Goal: Task Accomplishment & Management: Use online tool/utility

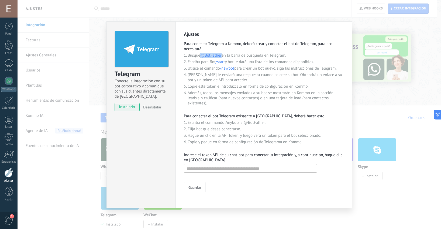
scroll to position [5, 0]
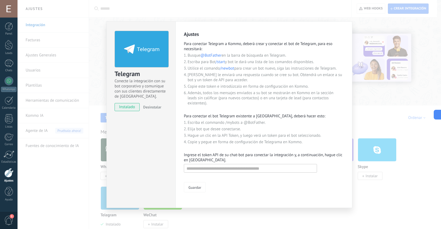
click at [223, 55] on li "Busque @BotFather en la barra de búsqueda en Telegram." at bounding box center [266, 55] width 156 height 5
drag, startPoint x: 223, startPoint y: 56, endPoint x: 203, endPoint y: 54, distance: 19.7
click at [203, 54] on li "Busque @BotFather en la barra de búsqueda en Telegram." at bounding box center [266, 55] width 156 height 5
copy span "@BotFather"
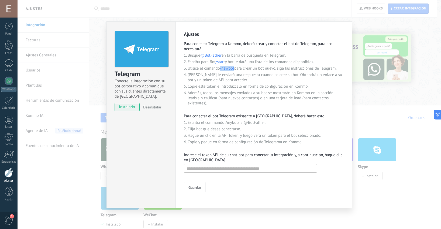
drag, startPoint x: 235, startPoint y: 69, endPoint x: 221, endPoint y: 67, distance: 14.4
click at [221, 67] on li "Utilice el comando /newbot para crear un bot nuevo, siga las instrucciones de T…" at bounding box center [266, 68] width 156 height 5
copy span "/newbot"
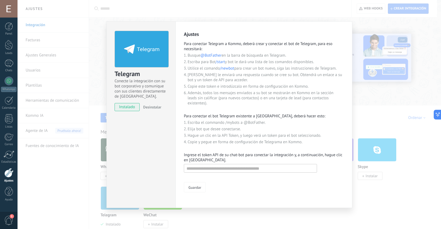
click at [223, 58] on li "Busque @BotFather en la barra de búsqueda en Telegram." at bounding box center [266, 55] width 156 height 5
click at [223, 56] on li "Busque @BotFather en la barra de búsqueda en Telegram." at bounding box center [266, 55] width 156 height 5
click at [214, 56] on span "@BotFather" at bounding box center [210, 55] width 21 height 5
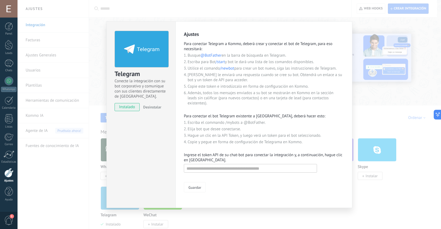
click at [214, 57] on span "@BotFather" at bounding box center [210, 55] width 21 height 5
drag, startPoint x: 223, startPoint y: 56, endPoint x: 202, endPoint y: 55, distance: 20.3
click at [202, 55] on li "Busque @BotFather en la barra de búsqueda en Telegram." at bounding box center [266, 55] width 156 height 5
copy span "@BotFather"
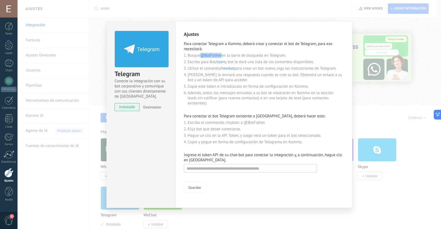
copy span "@BotFather"
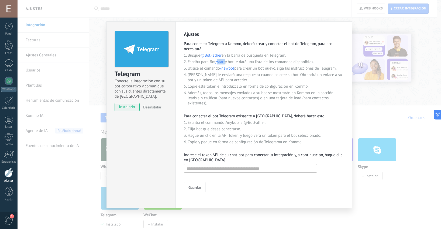
drag, startPoint x: 226, startPoint y: 62, endPoint x: 218, endPoint y: 62, distance: 8.4
click at [218, 62] on li "Escriba para Bot /start y bot le dará una lista de los comandos disponibles." at bounding box center [266, 61] width 156 height 5
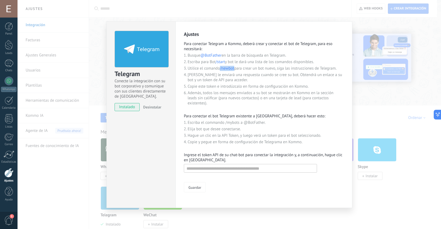
drag, startPoint x: 235, startPoint y: 69, endPoint x: 221, endPoint y: 67, distance: 14.4
click at [221, 67] on li "Utilice el comando /newbot para crear un bot nuevo, siga las instrucciones de T…" at bounding box center [266, 68] width 156 height 5
copy span "/newbot"
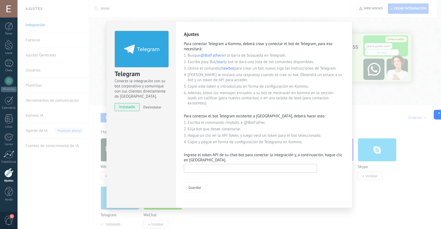
click at [231, 169] on input "text" at bounding box center [250, 168] width 133 height 9
paste input "**********"
type input "**********"
click at [191, 185] on span "Guardar" at bounding box center [194, 187] width 13 height 4
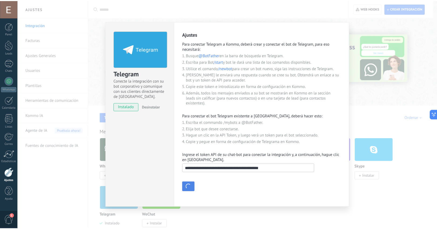
scroll to position [0, 0]
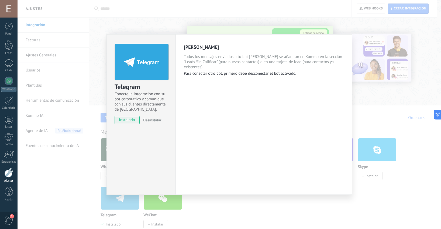
click at [230, 134] on div "[PERSON_NAME] Todos los mensajes enviados a tu bot [PERSON_NAME] se añadirán en…" at bounding box center [263, 114] width 177 height 160
click at [370, 132] on div "Telegram Conecte la integración con su bot corporativo y comunique con sus clie…" at bounding box center [230, 114] width 424 height 229
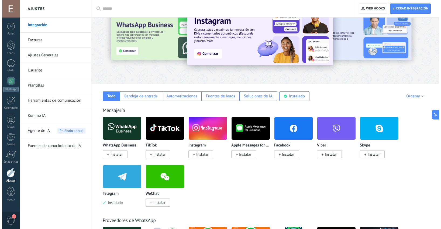
scroll to position [24, 0]
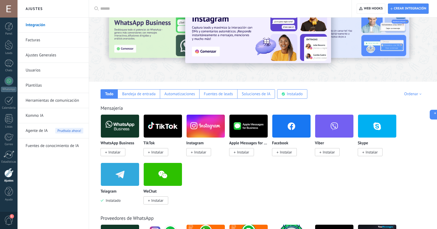
click at [121, 152] on span "Instalar" at bounding box center [113, 152] width 25 height 8
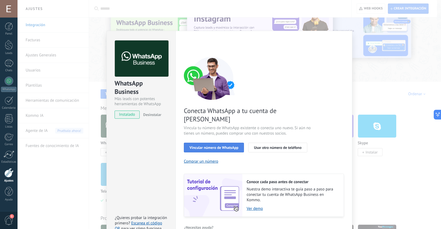
scroll to position [7, 0]
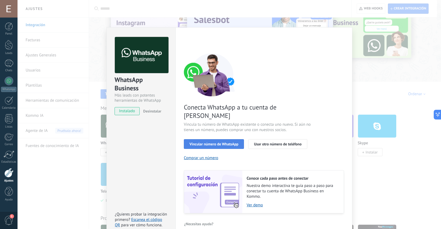
click at [222, 142] on span "Vincular número de WhatsApp" at bounding box center [214, 144] width 49 height 4
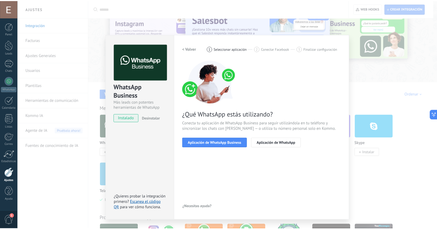
scroll to position [0, 0]
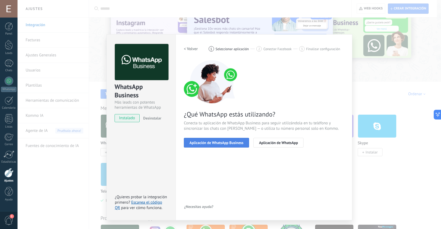
click at [229, 144] on span "Aplicación de WhatsApp Business" at bounding box center [217, 143] width 54 height 4
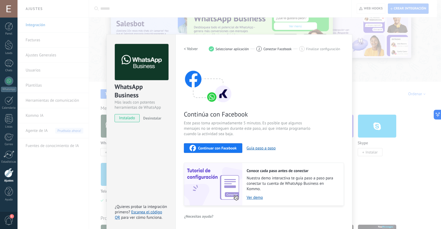
click at [373, 53] on div "WhatsApp Business Más leads con potentes herramientas de WhatsApp instalado Des…" at bounding box center [230, 114] width 424 height 229
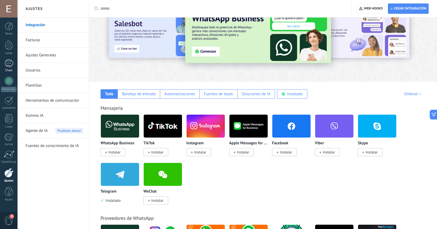
click at [7, 63] on div at bounding box center [9, 63] width 9 height 8
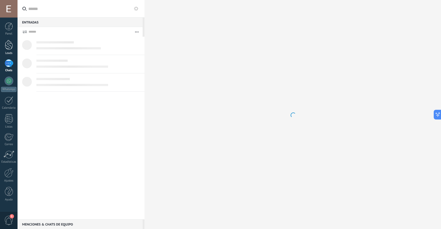
click at [12, 39] on div "Panel Leads Chats WhatsApp Clientes" at bounding box center [9, 114] width 18 height 184
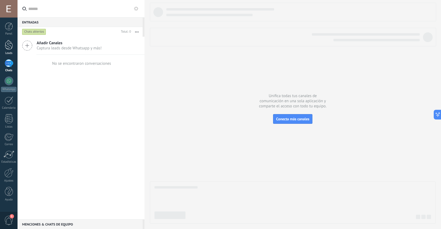
click at [12, 47] on div at bounding box center [9, 45] width 8 height 10
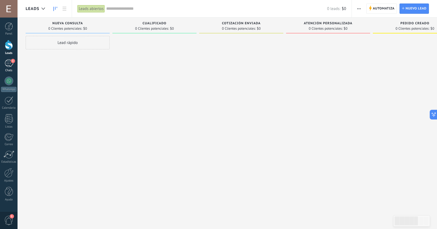
click at [6, 64] on div "1" at bounding box center [9, 63] width 9 height 8
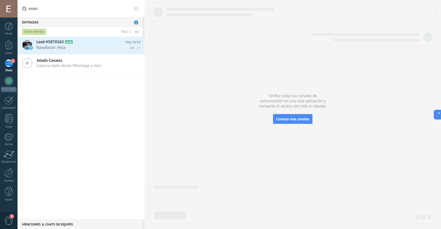
click at [84, 47] on span "Nanofactor: Hola" at bounding box center [83, 47] width 94 height 5
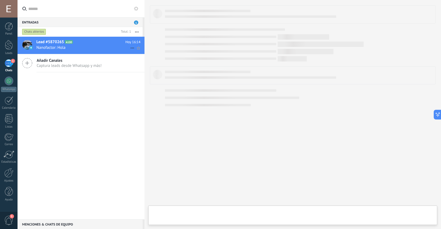
type textarea "**********"
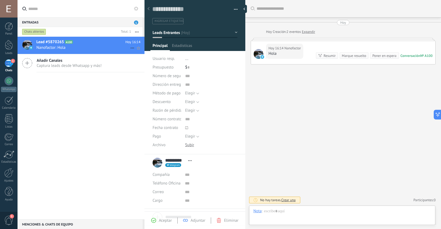
scroll to position [8, 0]
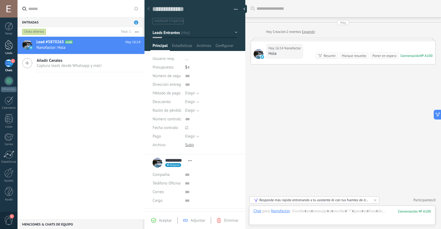
click at [7, 43] on div at bounding box center [9, 45] width 8 height 10
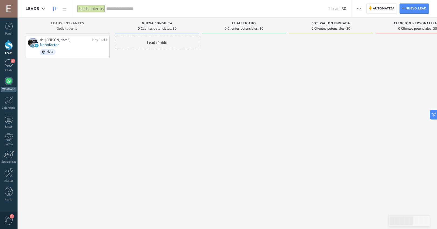
click at [8, 81] on div at bounding box center [9, 81] width 9 height 9
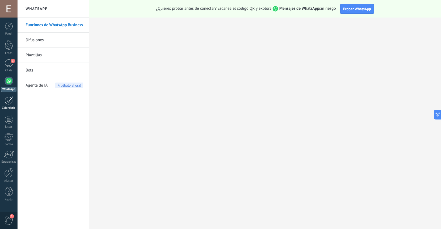
click at [8, 101] on div at bounding box center [9, 100] width 9 height 8
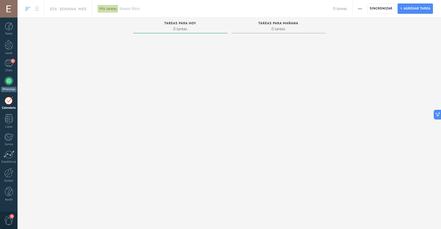
click at [7, 78] on div at bounding box center [9, 81] width 9 height 9
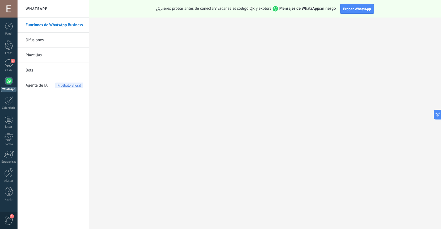
click at [7, 81] on div at bounding box center [9, 81] width 9 height 9
click at [13, 89] on div "WhatsApp" at bounding box center [8, 89] width 15 height 5
click at [13, 85] on link "WhatsApp" at bounding box center [9, 84] width 18 height 15
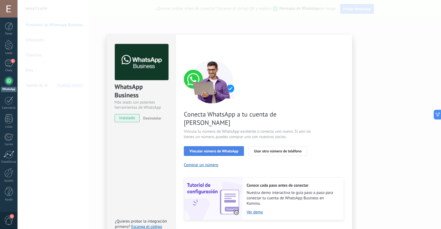
click at [236, 149] on span "Vincular número de WhatsApp" at bounding box center [214, 151] width 49 height 4
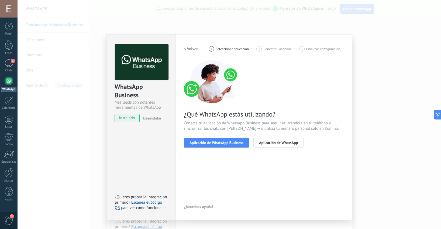
click at [236, 143] on span "Aplicación de WhatsApp Business" at bounding box center [217, 143] width 54 height 4
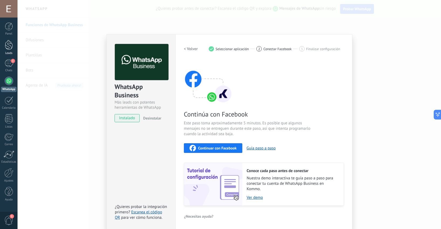
click at [9, 47] on div at bounding box center [9, 45] width 8 height 10
